Goal: Transaction & Acquisition: Purchase product/service

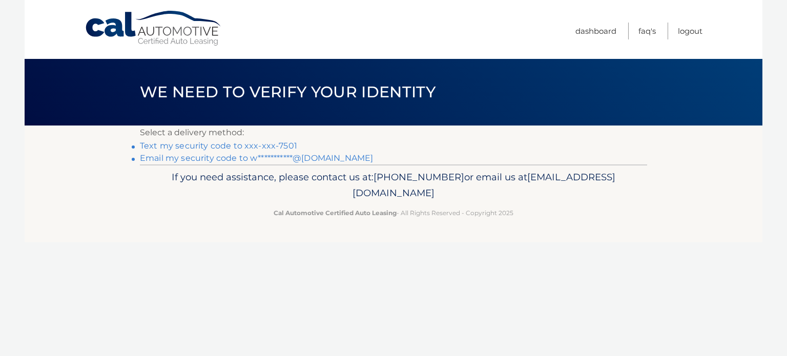
click at [231, 145] on link "Text my security code to xxx-xxx-7501" at bounding box center [218, 146] width 157 height 10
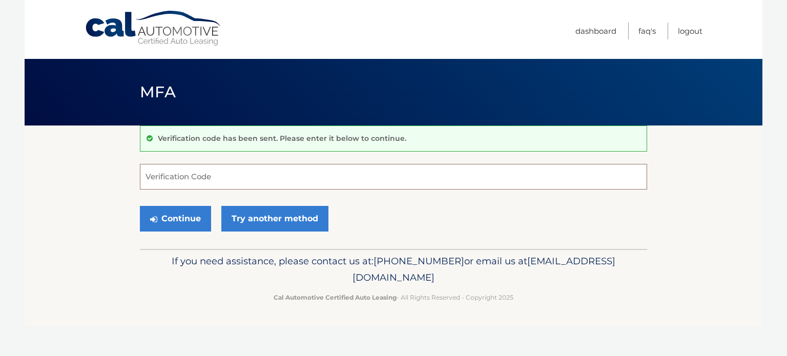
click at [189, 177] on input "Verification Code" at bounding box center [393, 177] width 507 height 26
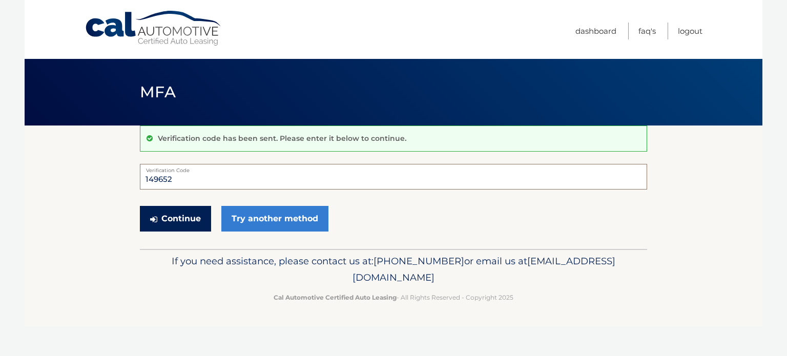
type input "149652"
click at [184, 216] on button "Continue" at bounding box center [175, 219] width 71 height 26
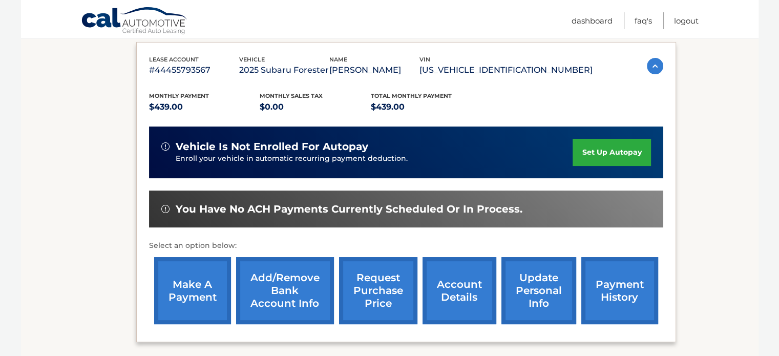
scroll to position [171, 0]
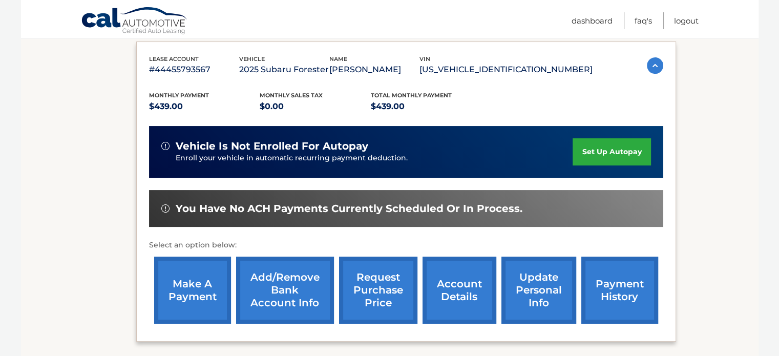
click at [198, 293] on link "make a payment" at bounding box center [192, 290] width 77 height 67
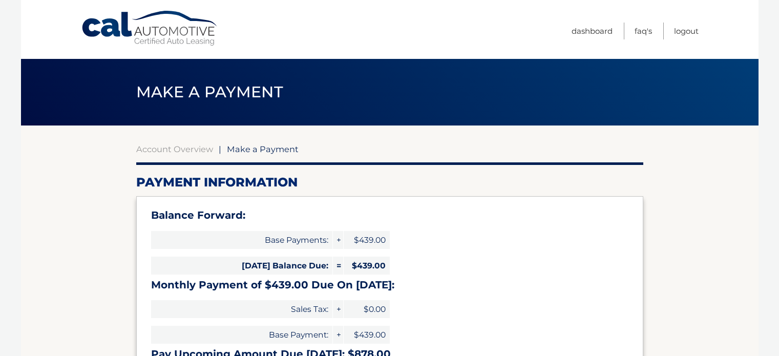
select select "YTA0YTVhOWQtY2MxYi00NzdiLWI4MGMtMGZhZTAwYTg1YjVm"
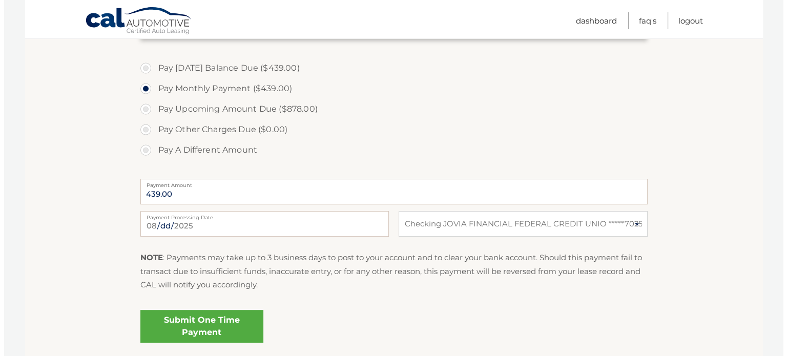
scroll to position [359, 0]
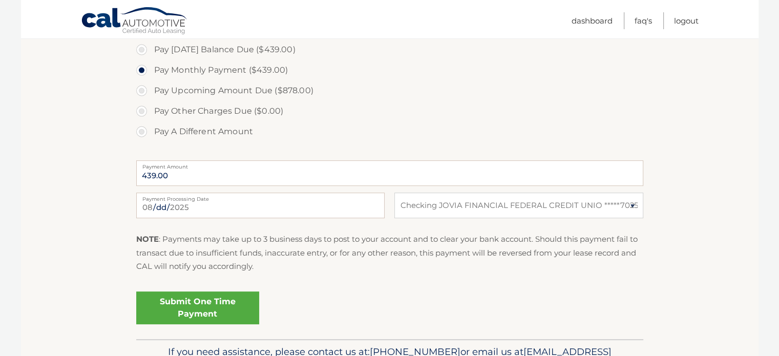
click at [188, 301] on link "Submit One Time Payment" at bounding box center [197, 308] width 123 height 33
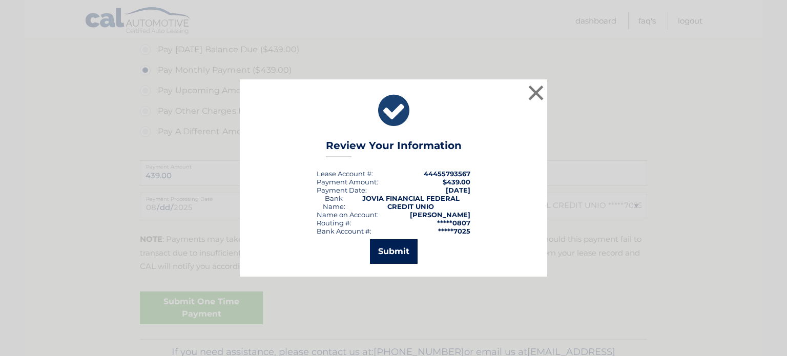
click at [401, 247] on button "Submit" at bounding box center [394, 251] width 48 height 25
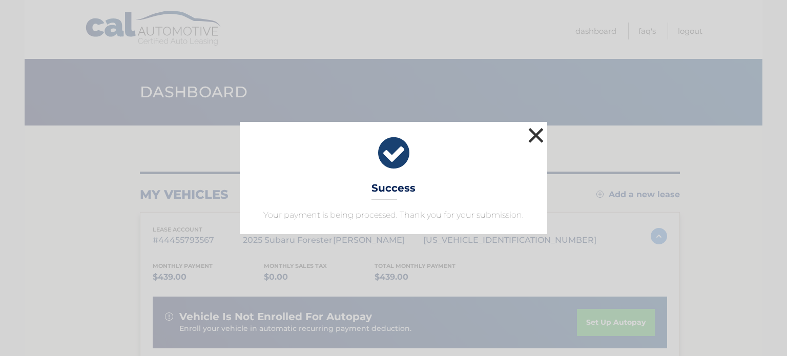
click at [539, 137] on button "×" at bounding box center [536, 135] width 20 height 20
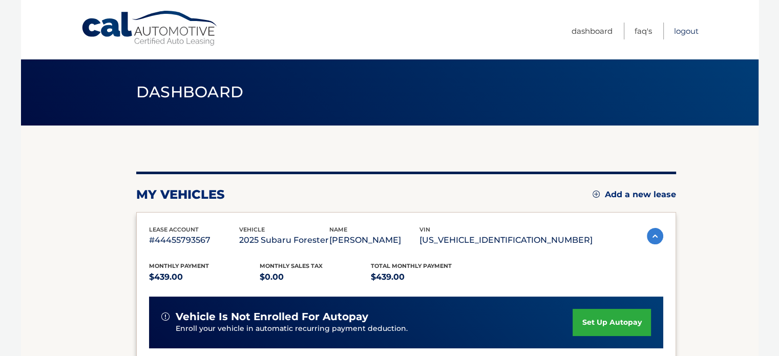
click at [687, 30] on link "Logout" at bounding box center [686, 31] width 25 height 17
